Goal: Find specific page/section

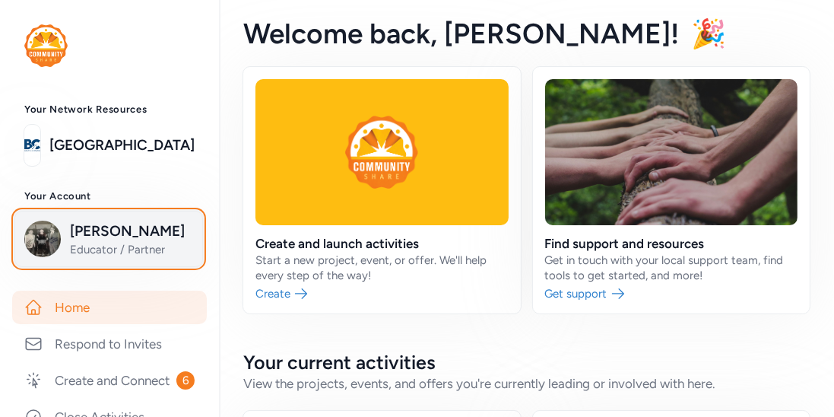
click at [129, 228] on span "Lee Barger" at bounding box center [131, 230] width 123 height 21
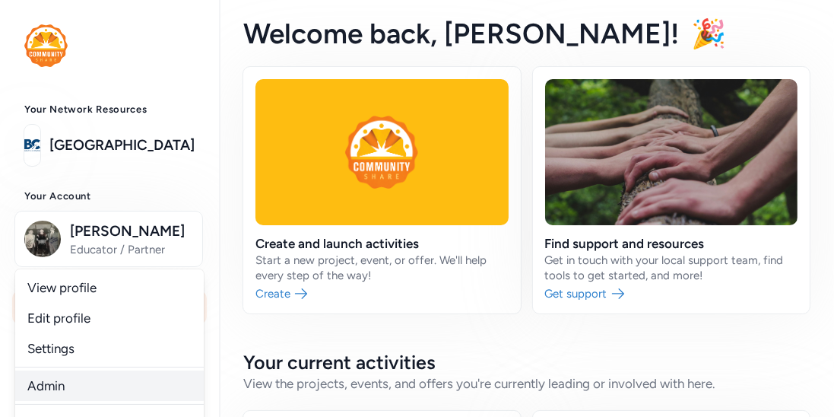
click at [52, 372] on link "Admin" at bounding box center [109, 385] width 188 height 30
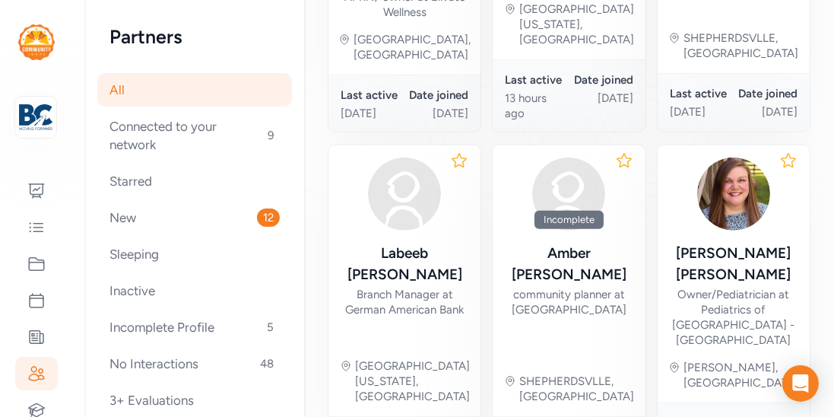
scroll to position [790, 0]
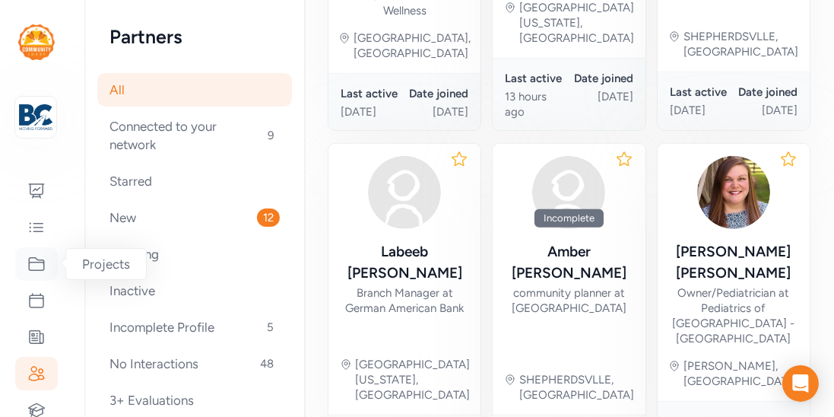
click at [38, 269] on icon at bounding box center [36, 264] width 18 height 18
